Goal: Information Seeking & Learning: Check status

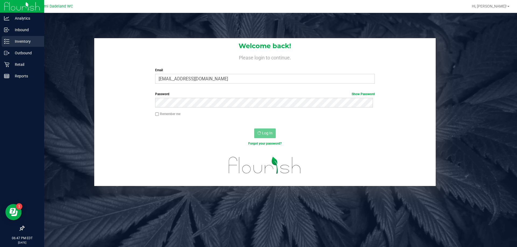
click at [4, 44] on div "Inventory" at bounding box center [23, 41] width 43 height 11
click at [16, 66] on p "Retail" at bounding box center [25, 64] width 32 height 6
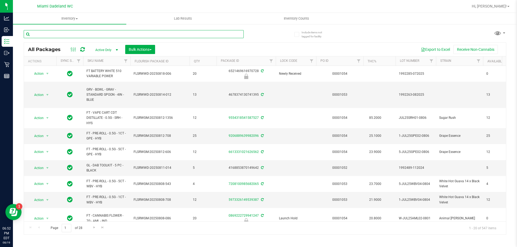
click at [73, 31] on input "text" at bounding box center [134, 34] width 220 height 8
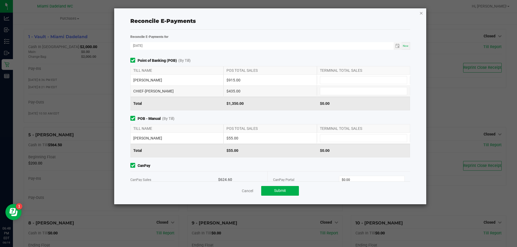
click at [420, 16] on icon "button" at bounding box center [421, 13] width 4 height 6
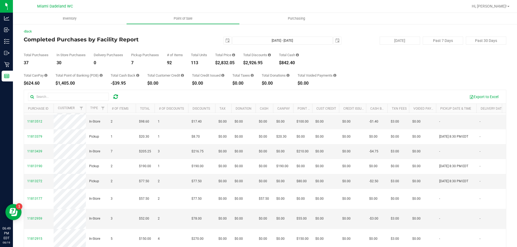
scroll to position [40, 0]
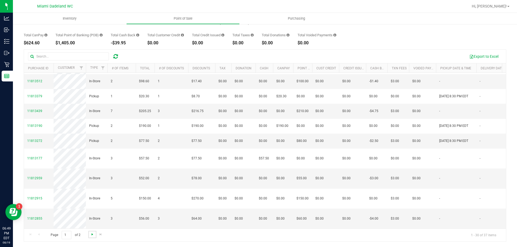
click at [90, 234] on span "Go to the next page" at bounding box center [92, 235] width 4 height 4
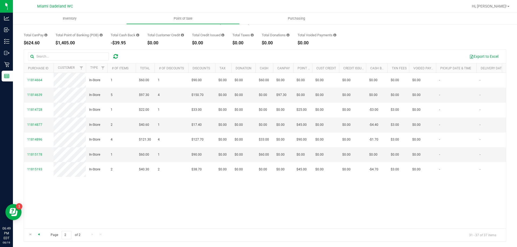
click at [38, 236] on span "Go to the previous page" at bounding box center [39, 235] width 4 height 4
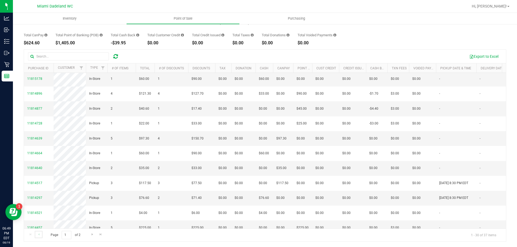
scroll to position [0, 0]
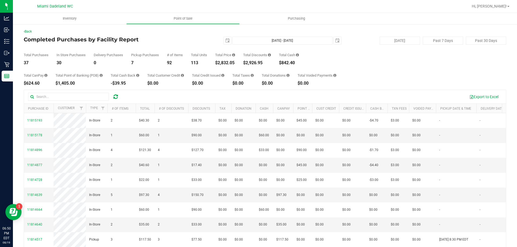
click at [231, 61] on div "$2,832.05" at bounding box center [225, 63] width 20 height 4
copy div "2,832.05"
